Goal: Task Accomplishment & Management: Complete application form

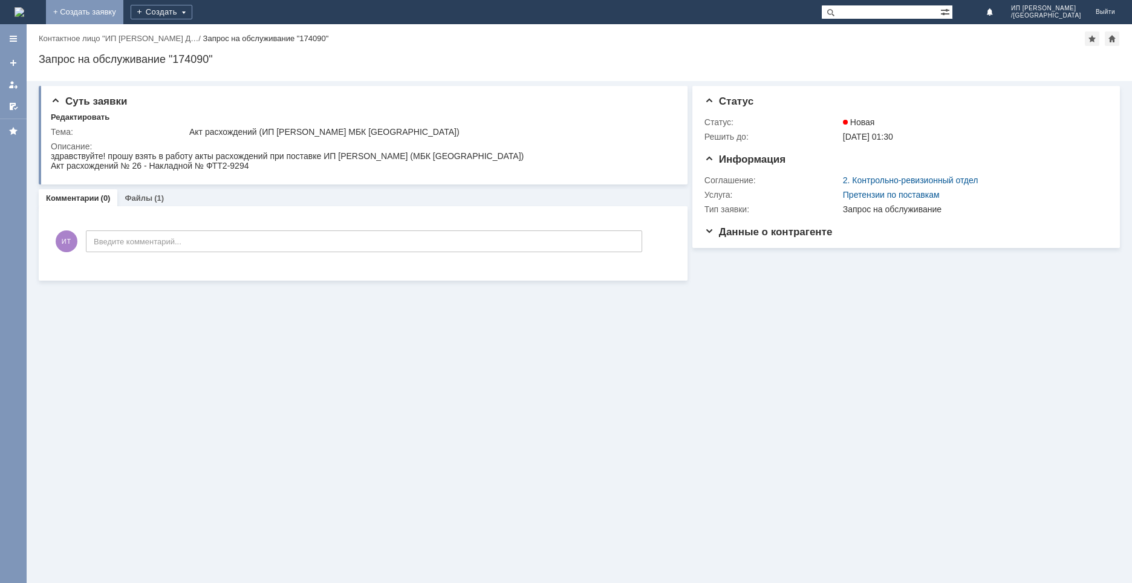
click at [123, 13] on link "+ Создать заявку" at bounding box center [84, 12] width 77 height 24
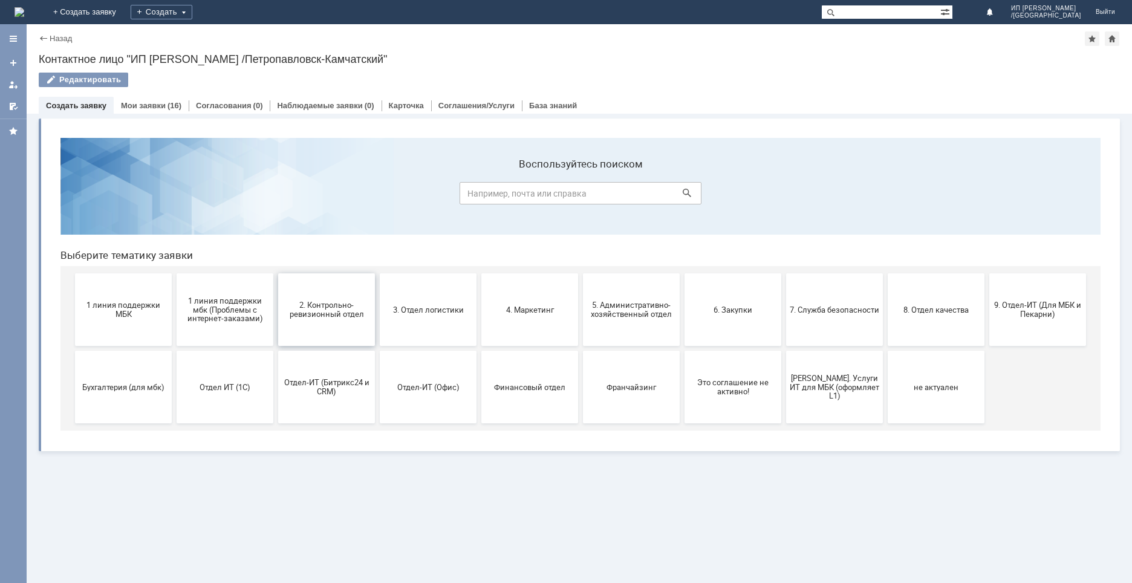
click at [315, 306] on span "2. Контрольно-ревизионный отдел" at bounding box center [326, 309] width 89 height 18
click at [331, 303] on span "2. Контрольно-ревизионный отдел" at bounding box center [326, 309] width 89 height 18
click at [228, 401] on button "Отдел ИТ (1С)" at bounding box center [225, 387] width 97 height 73
click at [325, 328] on button "2. Контрольно-ревизионный отдел" at bounding box center [326, 309] width 97 height 73
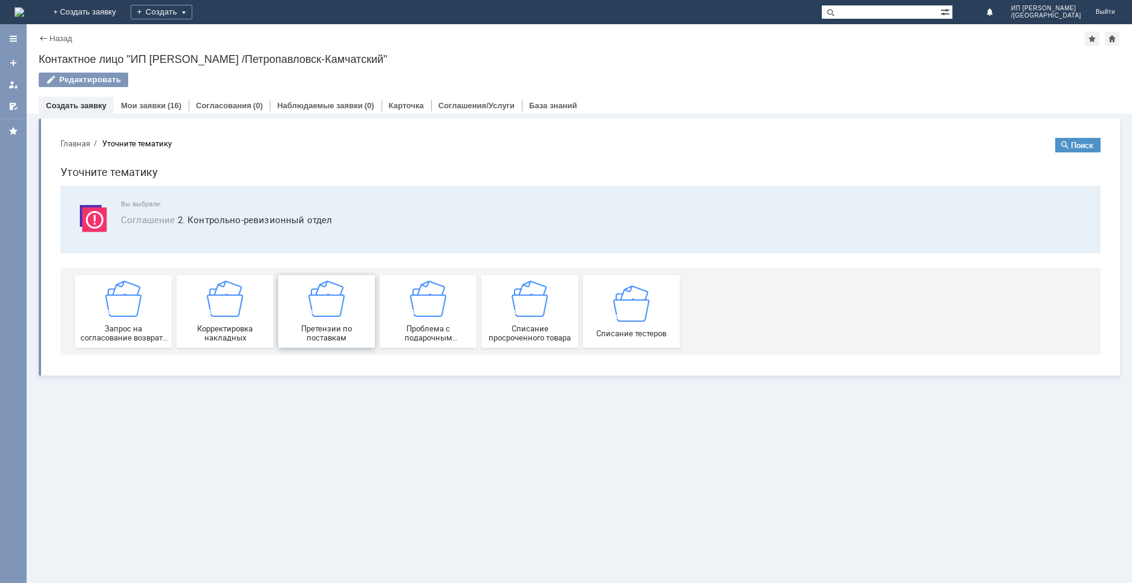
click at [327, 308] on img at bounding box center [326, 298] width 36 height 36
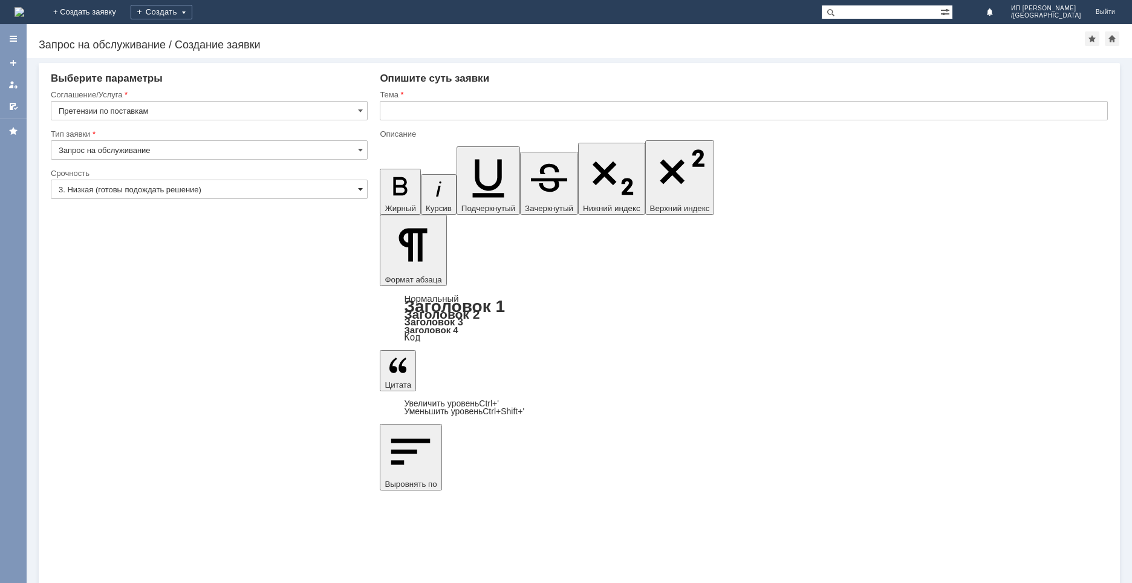
click at [359, 189] on span at bounding box center [360, 189] width 5 height 10
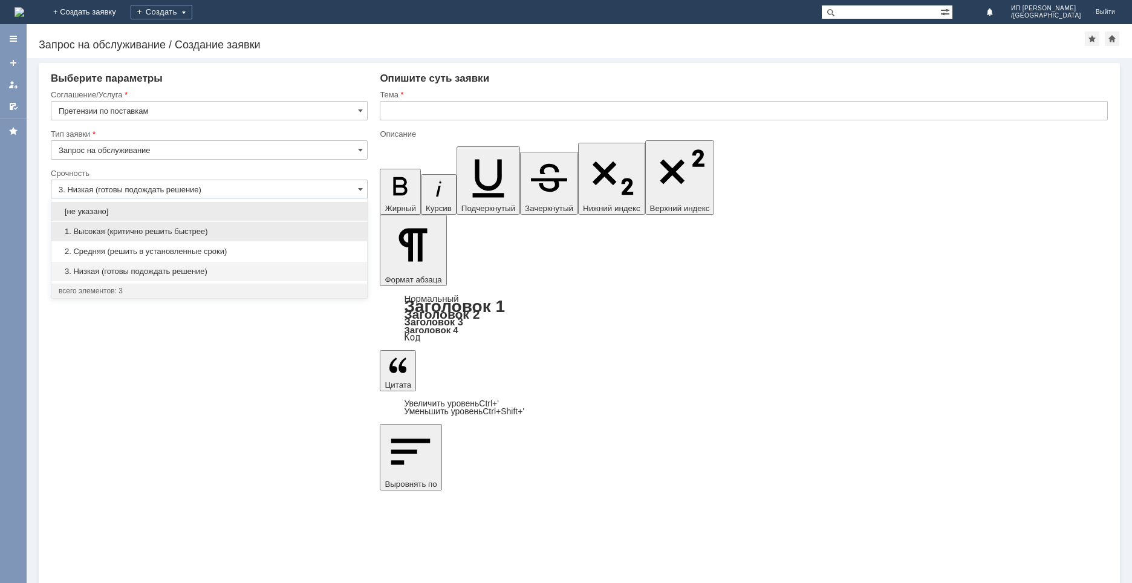
click at [207, 234] on span "1. Высокая (критично решить быстрее)" at bounding box center [209, 232] width 301 height 10
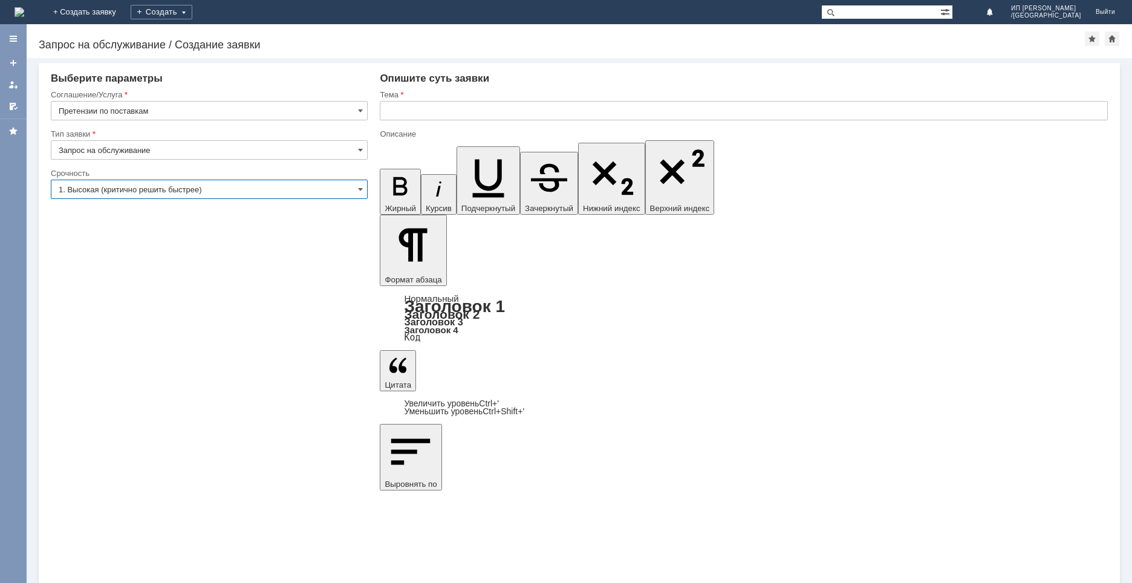
type input "1. Высокая (критично решить быстрее)"
click at [404, 112] on input "text" at bounding box center [744, 110] width 728 height 19
type input "G"
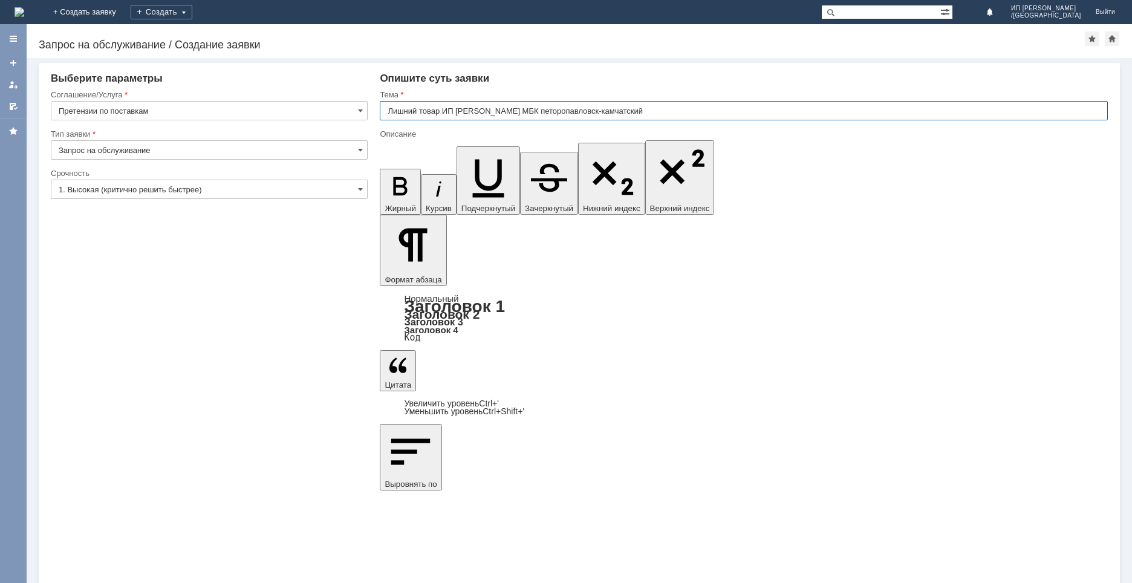
click at [528, 112] on input "Лишний товар ИП [PERSON_NAME] МБК петоропавловск-камчатский" at bounding box center [744, 110] width 728 height 19
click at [676, 115] on input "Лишний товар ИП [PERSON_NAME] МБК петропавловск-камчатский" at bounding box center [744, 110] width 728 height 19
type input "Лишний товар ИП [PERSON_NAME] МБК петропавловск-камчатский"
